Goal: Transaction & Acquisition: Purchase product/service

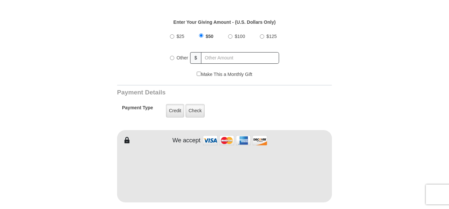
scroll to position [265, 0]
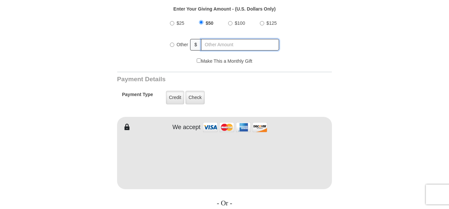
radio input "true"
click at [222, 39] on input "text" at bounding box center [240, 45] width 77 height 12
type input "230"
click at [52, 126] on form "VICTORY Channel Online Giving VICTORY Channel is a worldwide, on-air television…" at bounding box center [224, 153] width 377 height 792
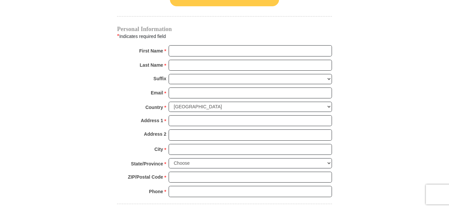
scroll to position [503, 0]
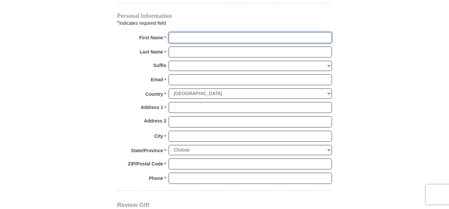
click at [217, 33] on input "First Name *" at bounding box center [250, 37] width 163 height 11
type input "[PERSON_NAME]"
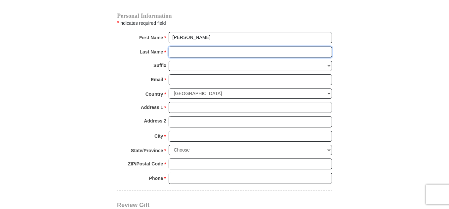
click at [217, 47] on input "Last Name *" at bounding box center [250, 52] width 163 height 11
type input "Boas"
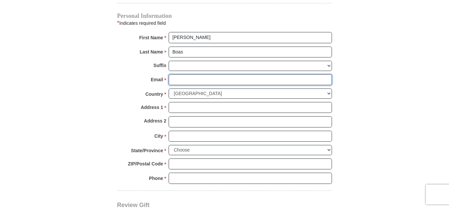
click at [213, 74] on input "Email *" at bounding box center [250, 79] width 163 height 11
type input "[EMAIL_ADDRESS][DOMAIN_NAME]"
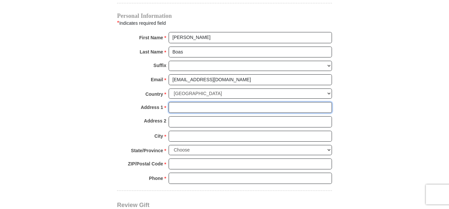
type input "6862 Timberline Dr"
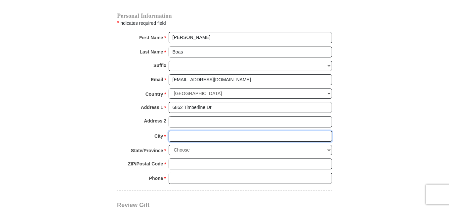
type input "[GEOGRAPHIC_DATA]"
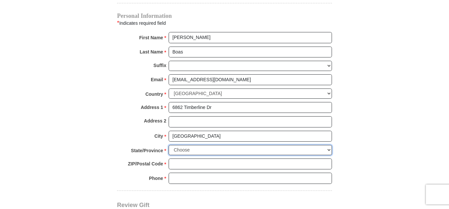
select select "MO"
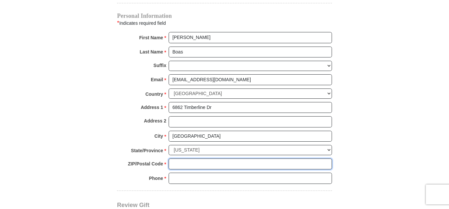
type input "63051-2666"
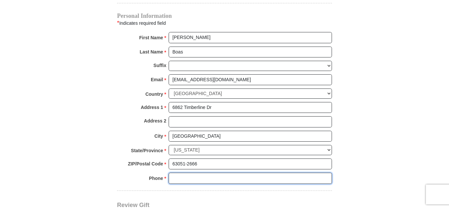
type input "6364480783"
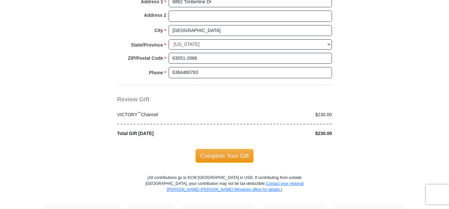
scroll to position [622, 0]
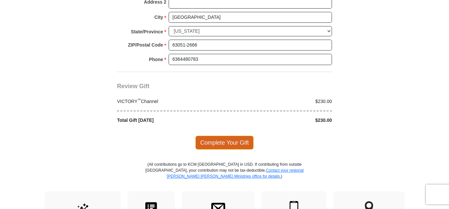
click at [210, 137] on span "Complete Your Gift" at bounding box center [225, 143] width 59 height 14
